Goal: Information Seeking & Learning: Learn about a topic

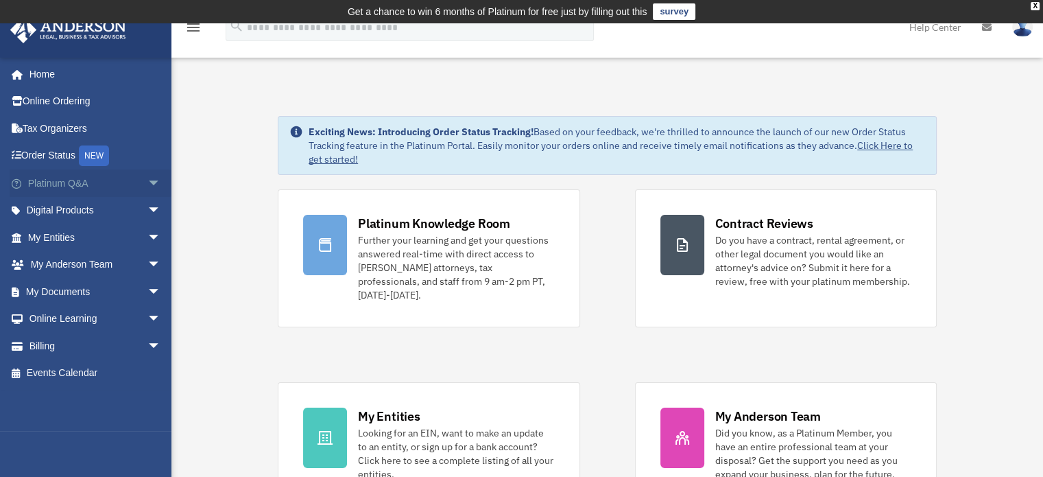
click at [147, 180] on span "arrow_drop_down" at bounding box center [160, 183] width 27 height 28
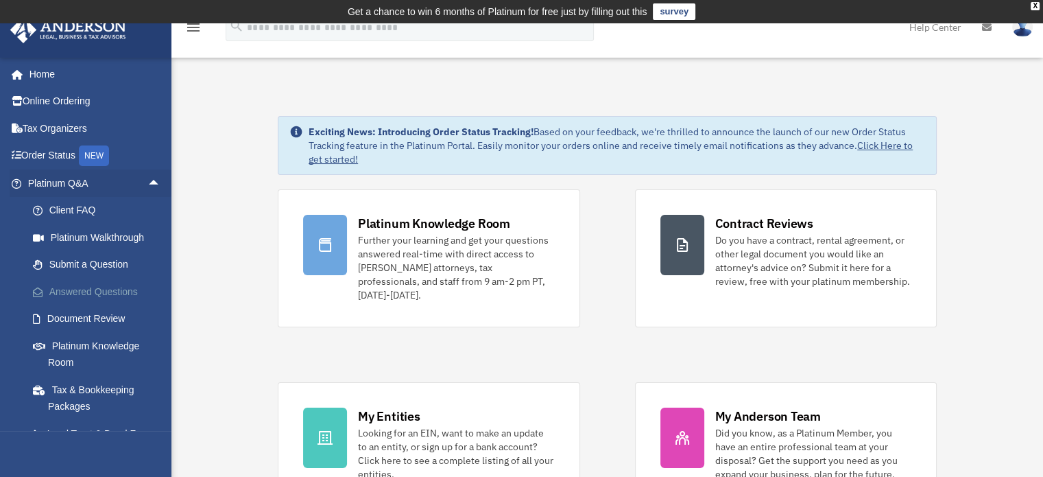
click at [70, 291] on link "Answered Questions" at bounding box center [100, 291] width 163 height 27
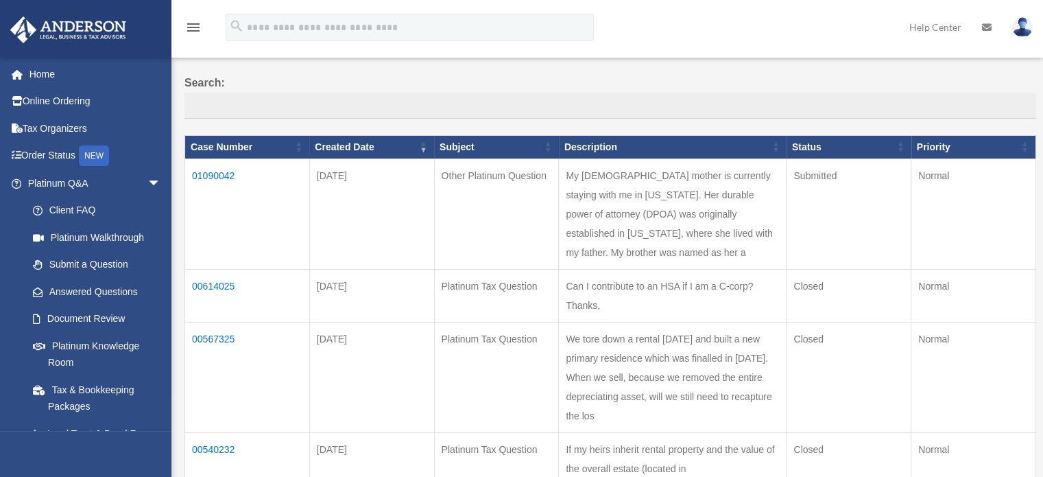
scroll to position [120, 0]
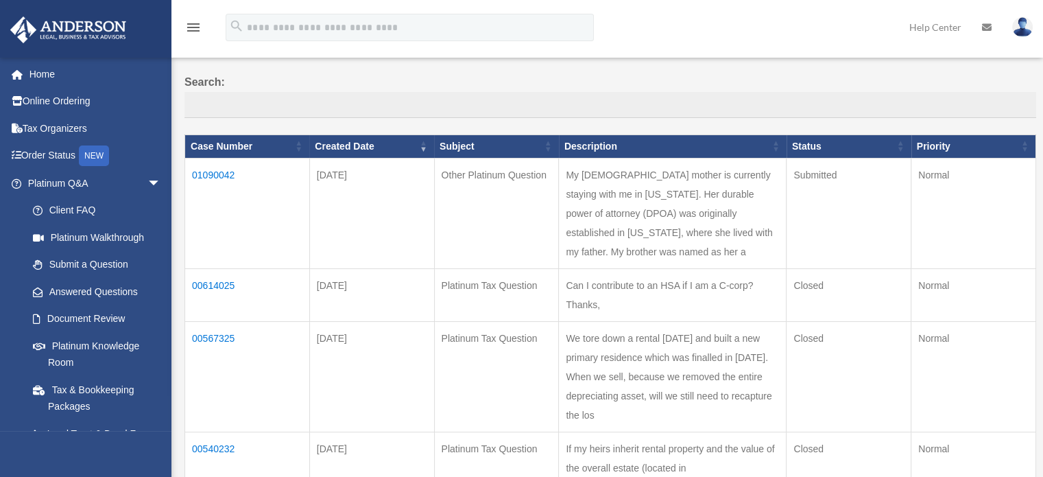
click at [222, 169] on td "01090042" at bounding box center [247, 213] width 125 height 110
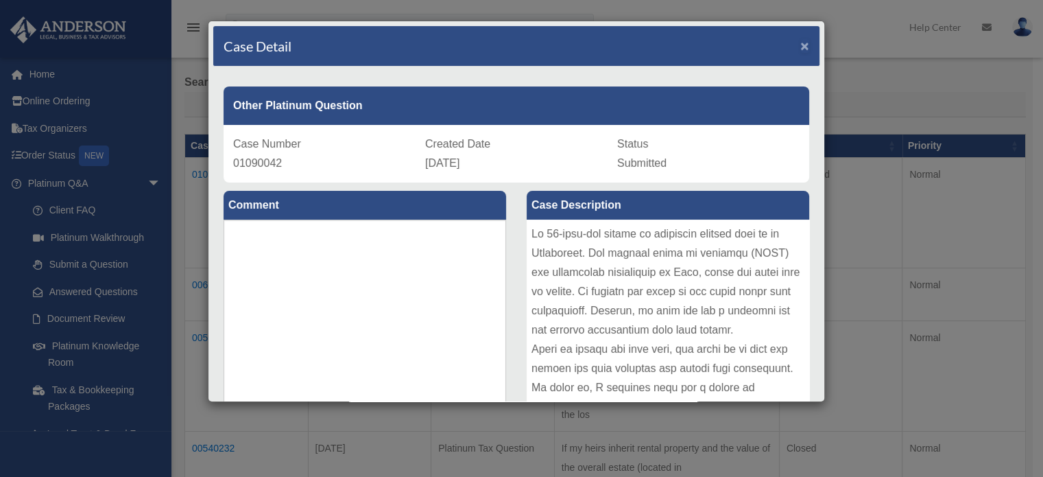
click at [801, 40] on span "×" at bounding box center [805, 46] width 9 height 16
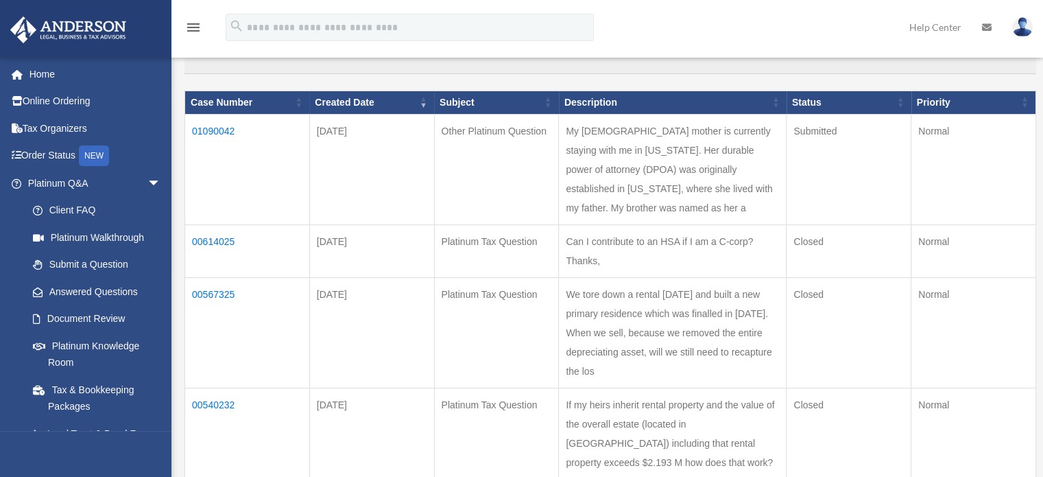
scroll to position [171, 0]
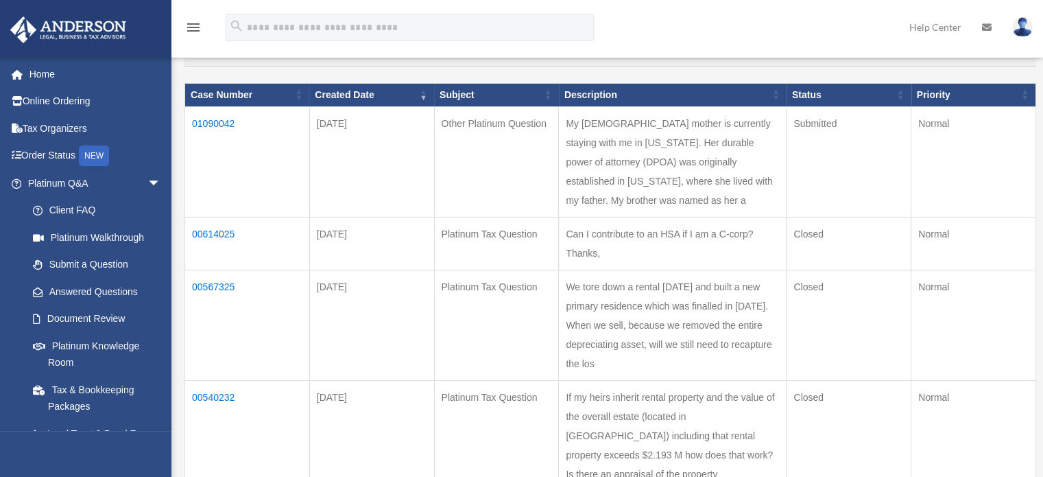
click at [202, 265] on td "00614025" at bounding box center [247, 243] width 125 height 53
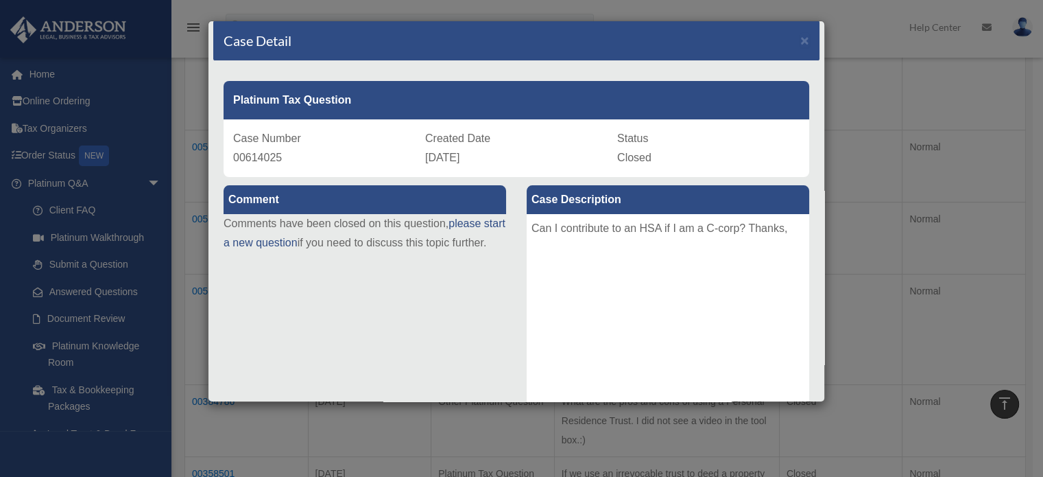
scroll to position [0, 0]
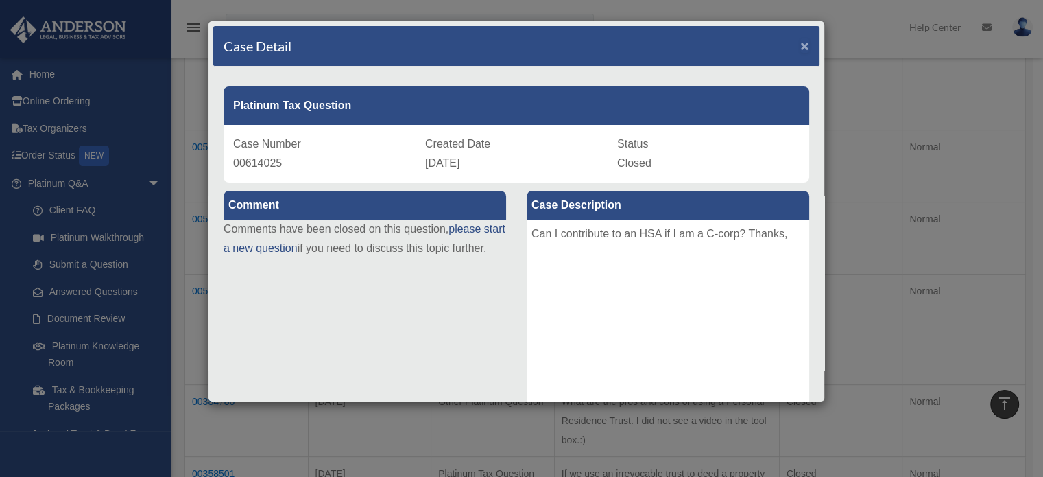
click at [801, 40] on span "×" at bounding box center [805, 46] width 9 height 16
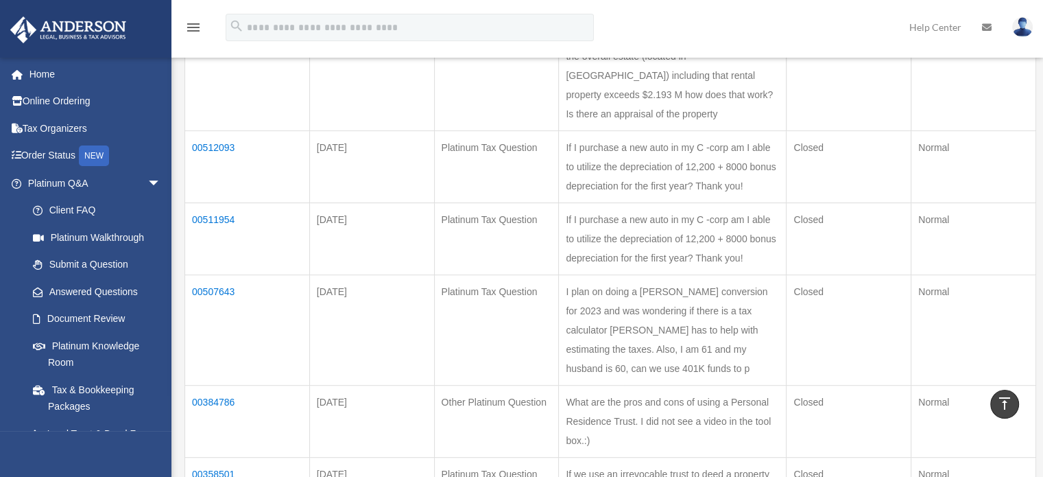
click at [216, 109] on td "00540232" at bounding box center [247, 75] width 125 height 110
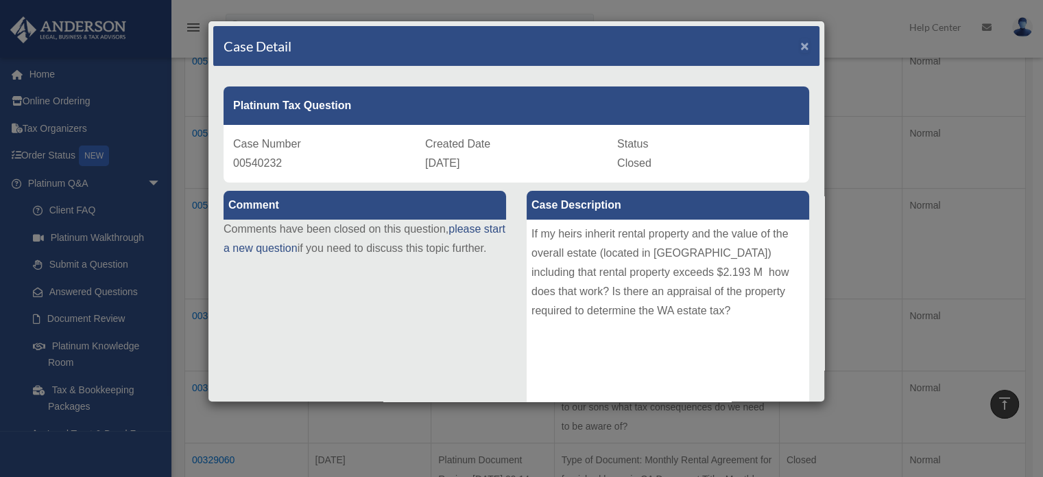
click at [801, 41] on span "×" at bounding box center [805, 46] width 9 height 16
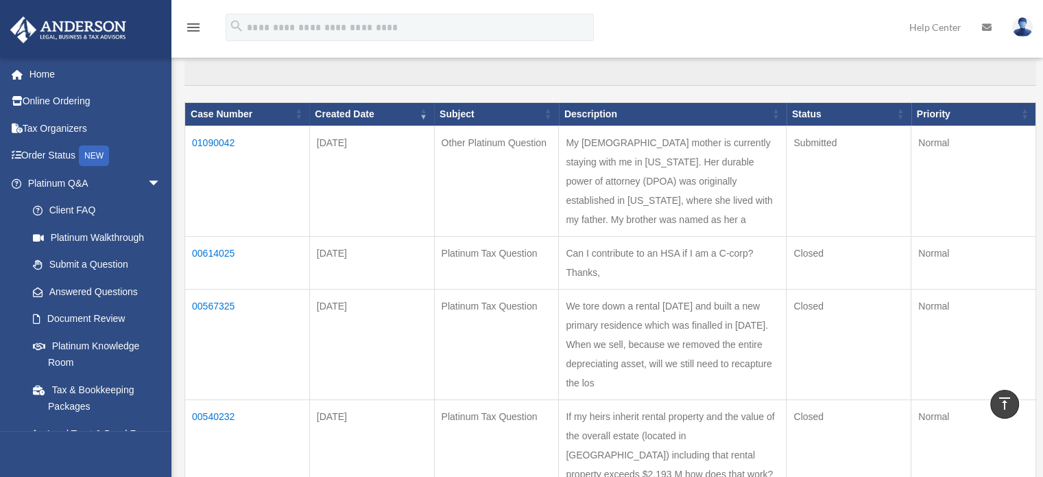
scroll to position [137, 0]
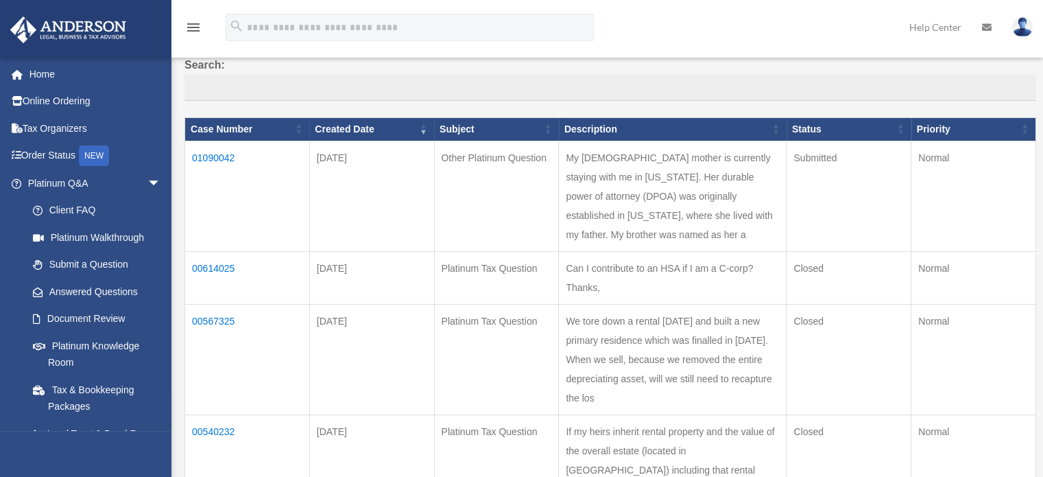
click at [211, 151] on td "01090042" at bounding box center [247, 196] width 125 height 110
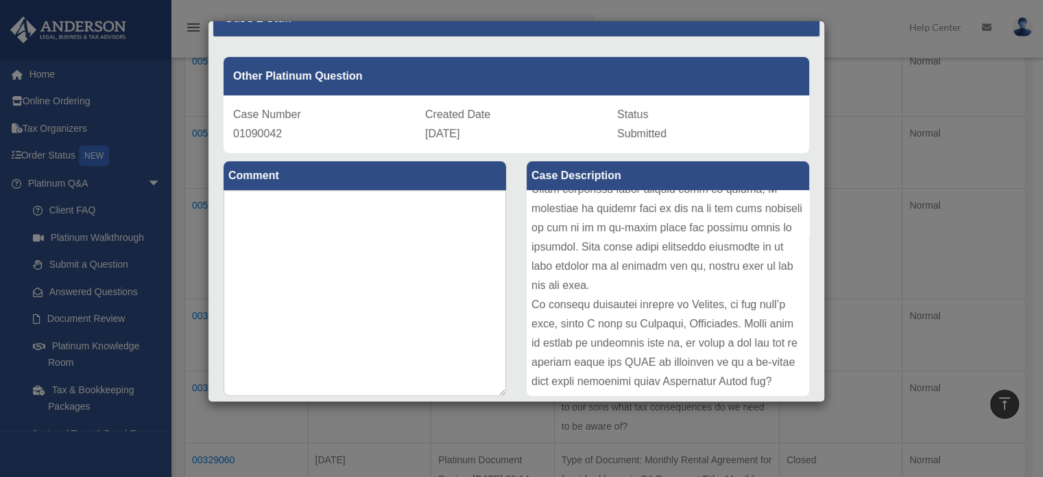
scroll to position [0, 0]
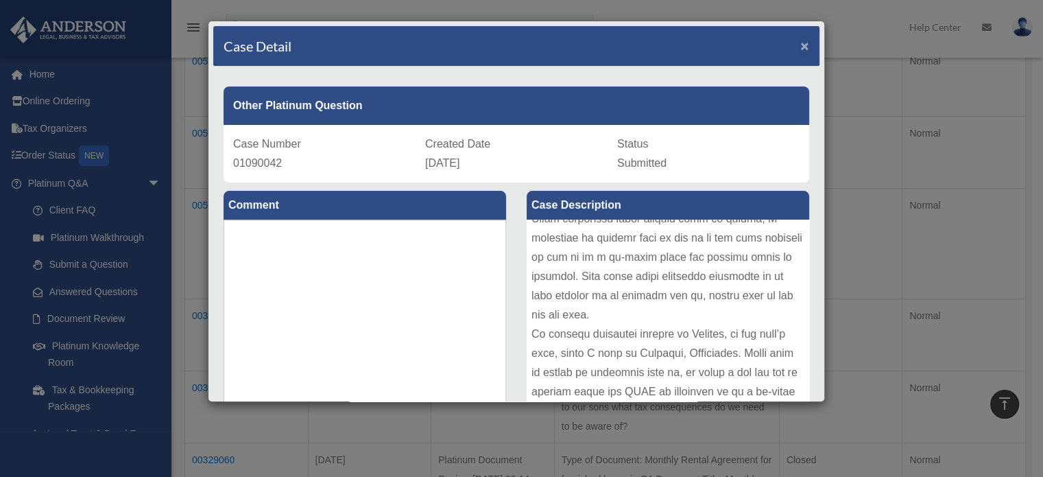
click at [801, 43] on span "×" at bounding box center [805, 46] width 9 height 16
